Goal: Task Accomplishment & Management: Complete application form

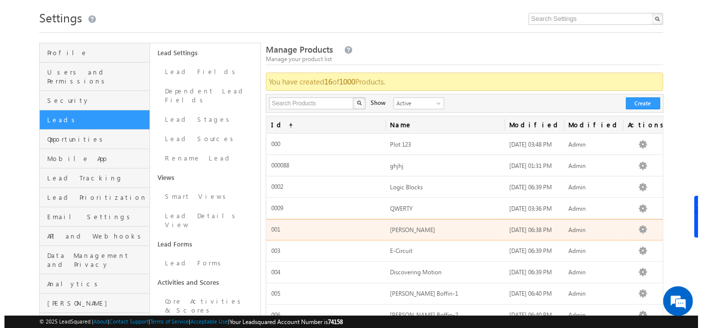
scroll to position [15, 0]
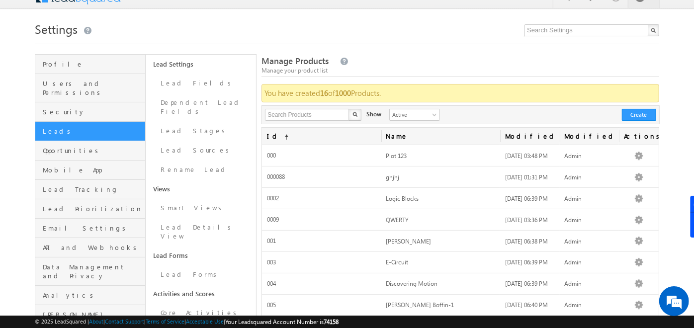
click at [637, 105] on div "Search Products X 16 results found Show Active Inactive Active Create" at bounding box center [460, 114] width 398 height 19
click at [637, 109] on button "Create" at bounding box center [639, 115] width 34 height 12
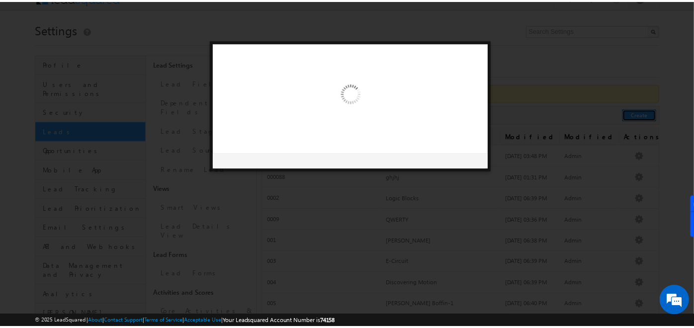
scroll to position [0, 0]
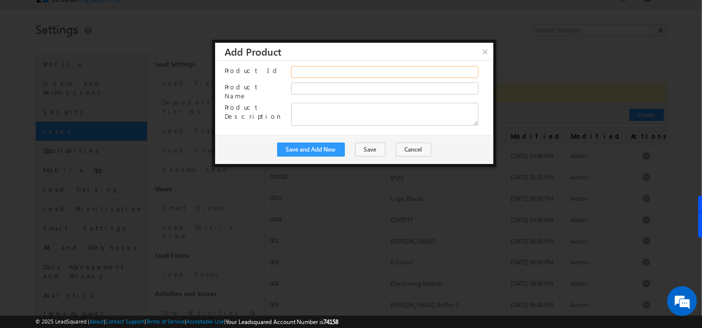
click at [324, 70] on input "Product Id" at bounding box center [384, 72] width 187 height 12
drag, startPoint x: 302, startPoint y: 85, endPoint x: 484, endPoint y: 50, distance: 185.8
click at [484, 50] on div "× Add Product Product Id Product Name Product Description Save and Add New Save…" at bounding box center [354, 103] width 278 height 121
drag, startPoint x: 484, startPoint y: 50, endPoint x: 420, endPoint y: 150, distance: 118.7
click at [484, 50] on button "×" at bounding box center [485, 51] width 16 height 17
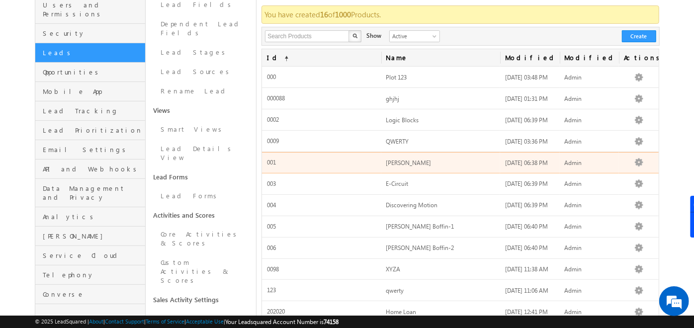
scroll to position [86, 0]
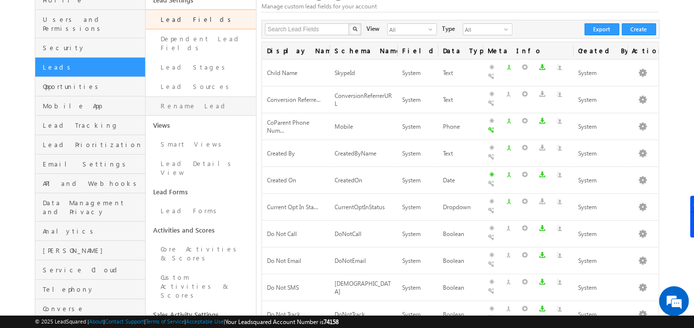
scroll to position [80, 0]
click at [167, 201] on link "Lead Forms" at bounding box center [201, 210] width 110 height 19
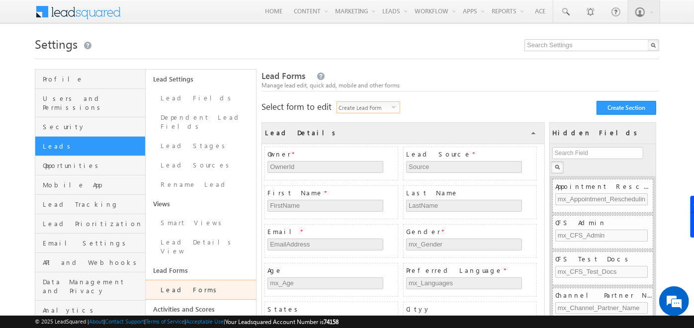
click at [390, 108] on span "Create Lead Form" at bounding box center [364, 107] width 55 height 11
click at [365, 119] on li "Create Lead Form" at bounding box center [369, 119] width 63 height 10
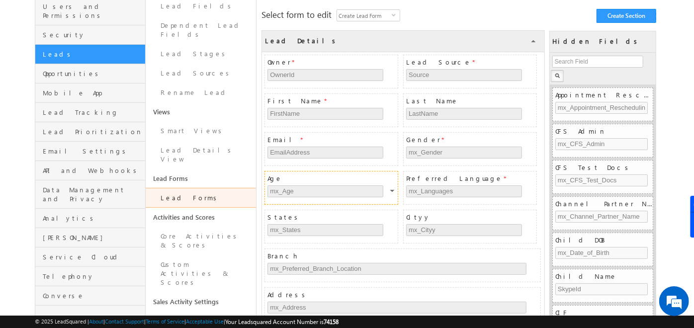
scroll to position [91, 0]
click at [580, 65] on input "text" at bounding box center [597, 62] width 91 height 12
click at [670, 47] on body "Menu Admin [PERSON_NAME] ahosk oti7@ gmail" at bounding box center [347, 256] width 694 height 694
click at [603, 68] on div at bounding box center [603, 69] width 106 height 32
click at [605, 63] on input "text" at bounding box center [597, 62] width 91 height 12
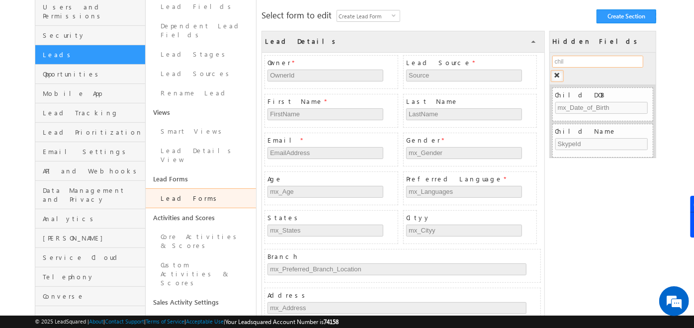
type input "child"
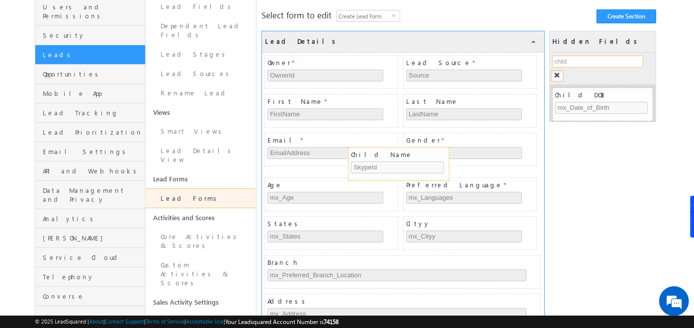
drag, startPoint x: 598, startPoint y: 129, endPoint x: 394, endPoint y: 154, distance: 205.7
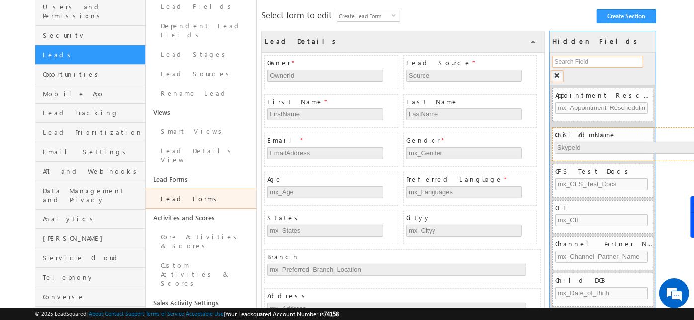
drag, startPoint x: 321, startPoint y: 180, endPoint x: 602, endPoint y: 135, distance: 285.4
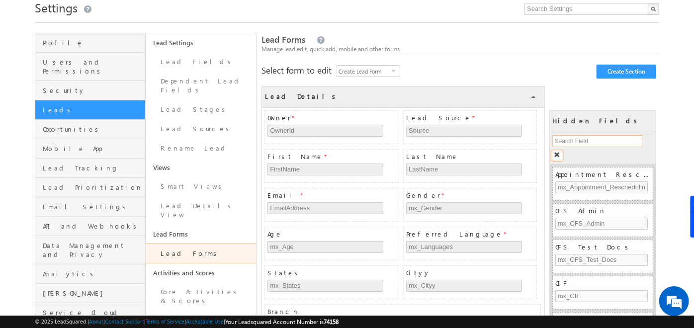
scroll to position [0, 0]
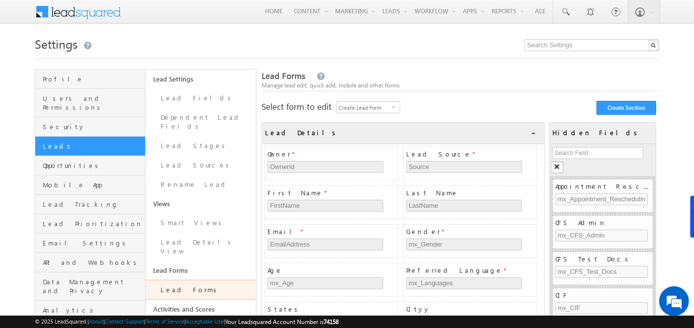
click at [390, 103] on span "Create Lead Form" at bounding box center [364, 107] width 55 height 11
click at [362, 149] on li "Create Quick Add Form" at bounding box center [369, 148] width 63 height 10
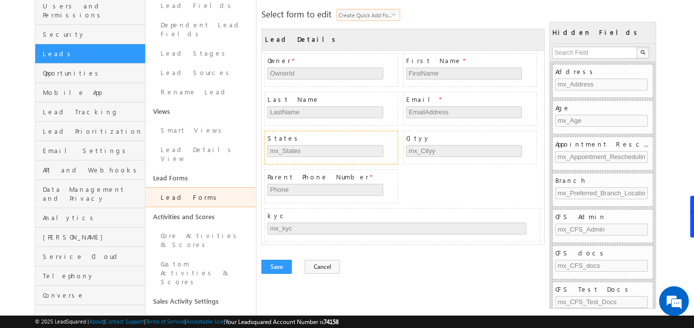
scroll to position [101, 0]
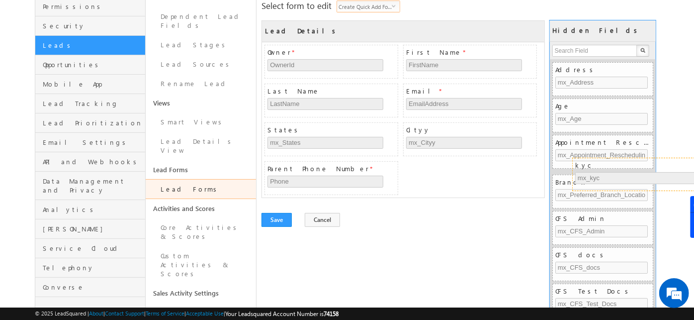
drag, startPoint x: 300, startPoint y: 206, endPoint x: 613, endPoint y: 165, distance: 316.2
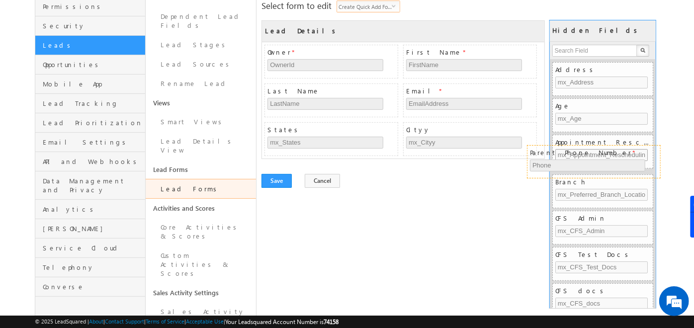
drag, startPoint x: 357, startPoint y: 164, endPoint x: 624, endPoint y: 149, distance: 266.9
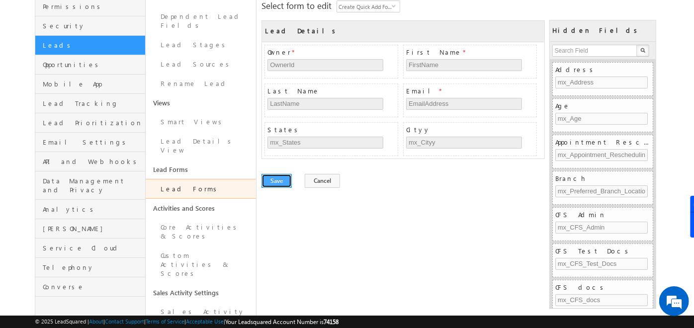
click at [279, 178] on button "Save" at bounding box center [276, 181] width 30 height 14
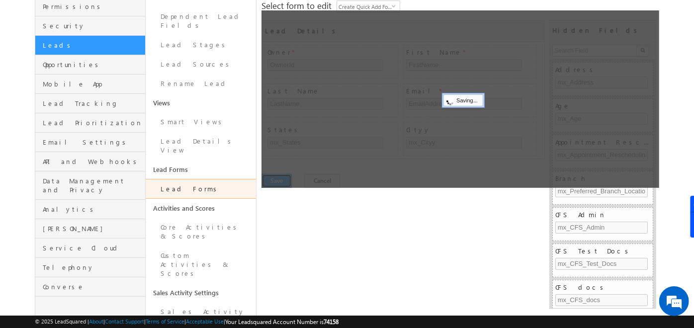
scroll to position [0, 0]
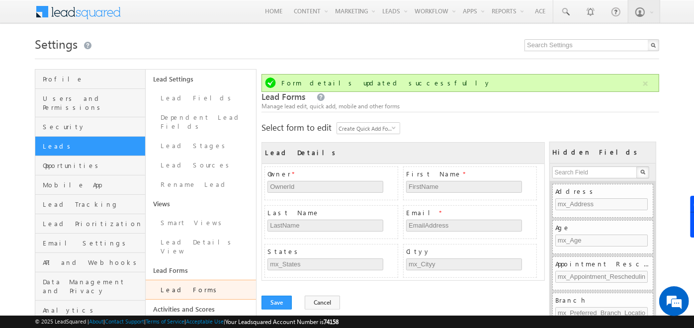
click at [497, 127] on div "Select form to edit Create Quick Add Form select QuickAddForm Create Section Se…" at bounding box center [460, 127] width 398 height 10
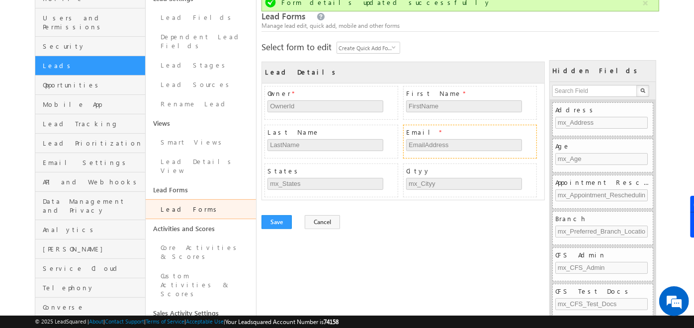
scroll to position [81, 0]
click at [389, 43] on span "Create Quick Add Form" at bounding box center [364, 47] width 55 height 11
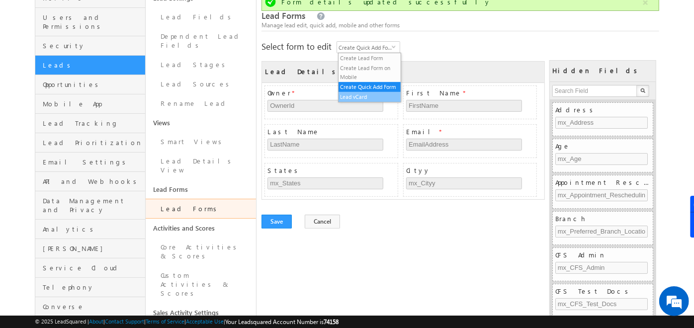
click at [358, 92] on li "Lead vCard" at bounding box center [369, 97] width 63 height 10
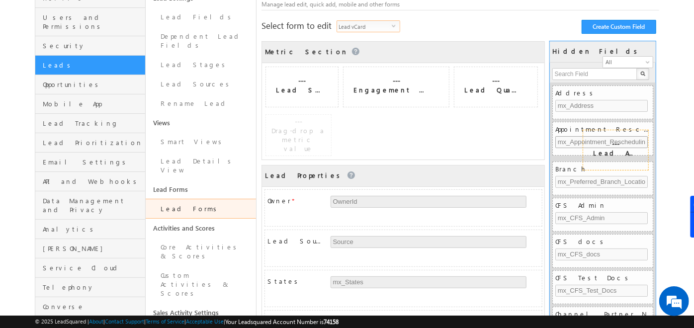
drag, startPoint x: 502, startPoint y: 79, endPoint x: 615, endPoint y: 142, distance: 129.3
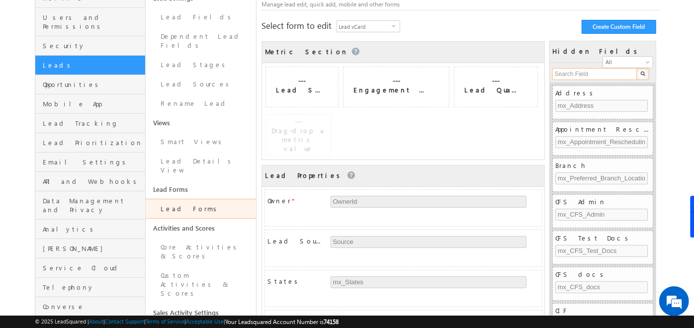
click at [589, 68] on input "text" at bounding box center [594, 74] width 85 height 12
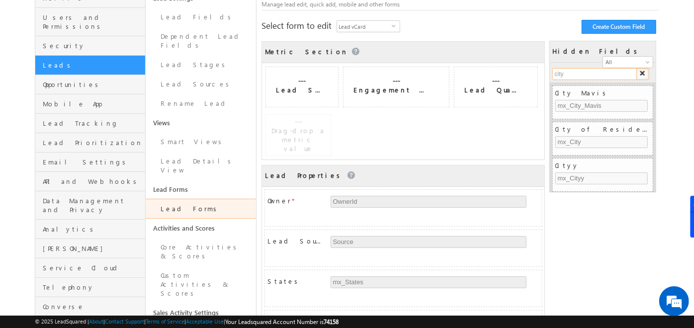
type input "cityy"
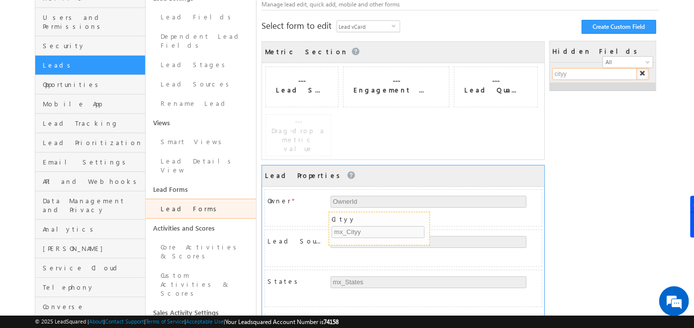
drag, startPoint x: 587, startPoint y: 92, endPoint x: 363, endPoint y: 221, distance: 258.0
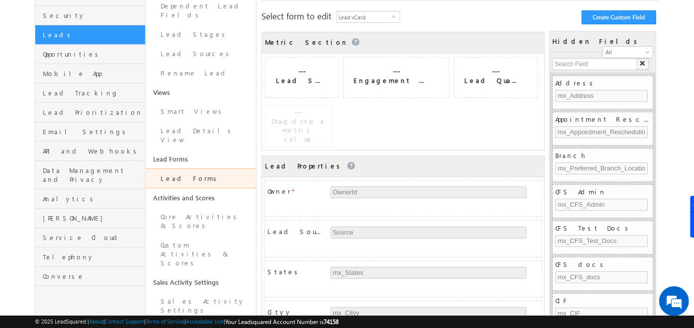
scroll to position [111, 0]
